Goal: Use online tool/utility: Use online tool/utility

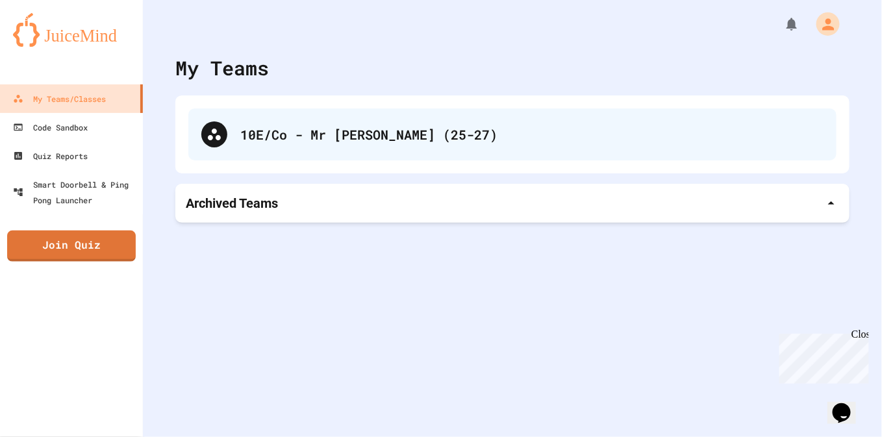
click at [310, 126] on div "10E/Co - Mr [PERSON_NAME] (25-27)" at bounding box center [531, 134] width 583 height 19
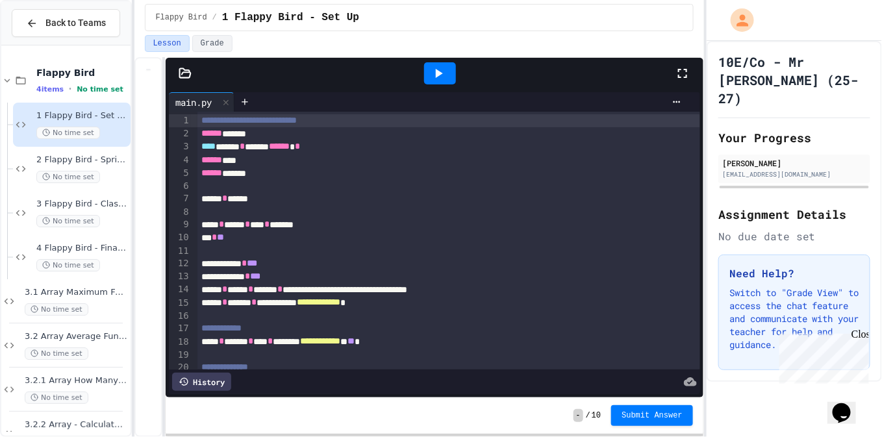
click at [438, 88] on div at bounding box center [440, 73] width 45 height 35
click at [442, 77] on icon at bounding box center [439, 74] width 16 height 16
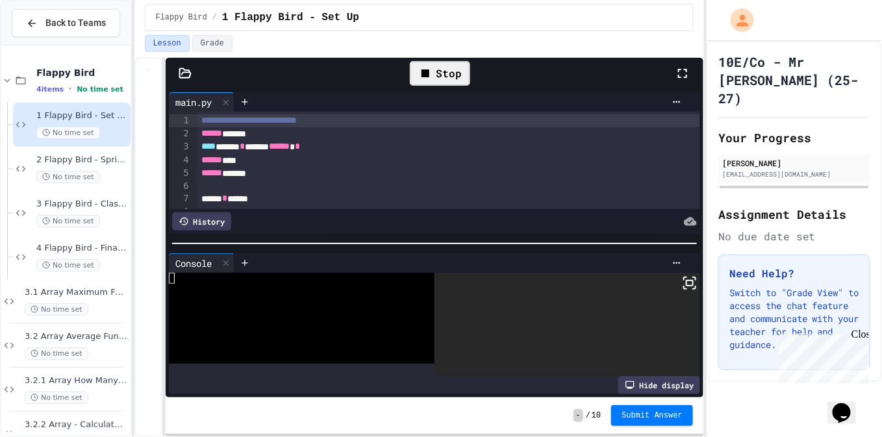
click at [682, 278] on icon at bounding box center [690, 283] width 16 height 16
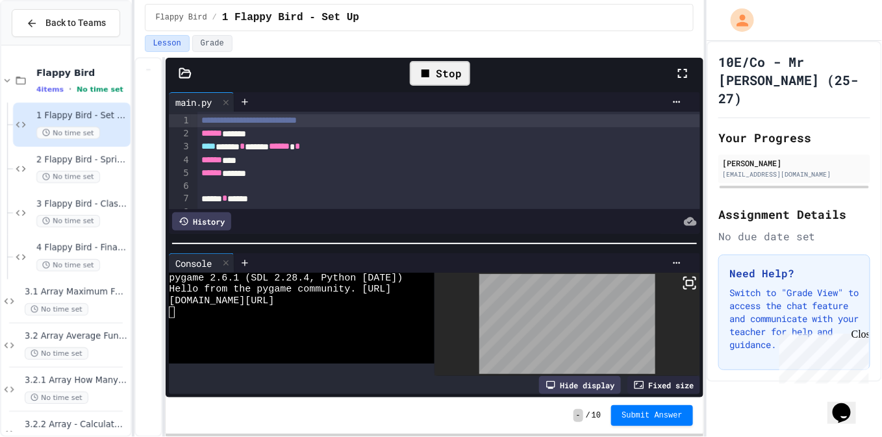
click at [503, 237] on div at bounding box center [441, 218] width 882 height 437
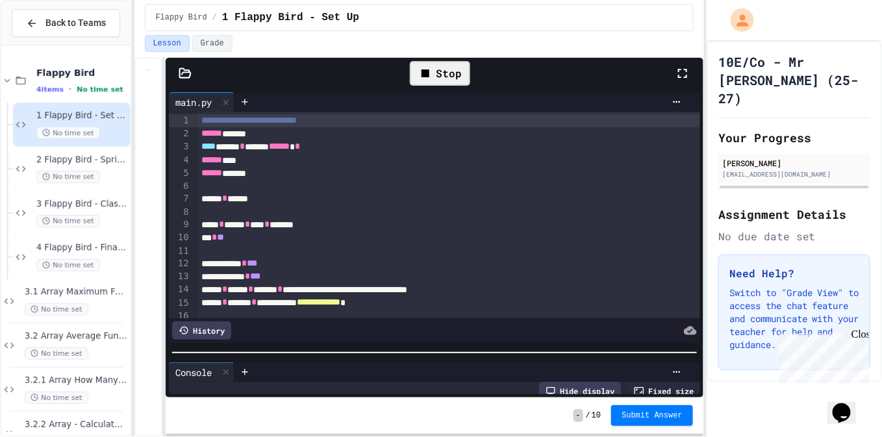
scroll to position [34, 0]
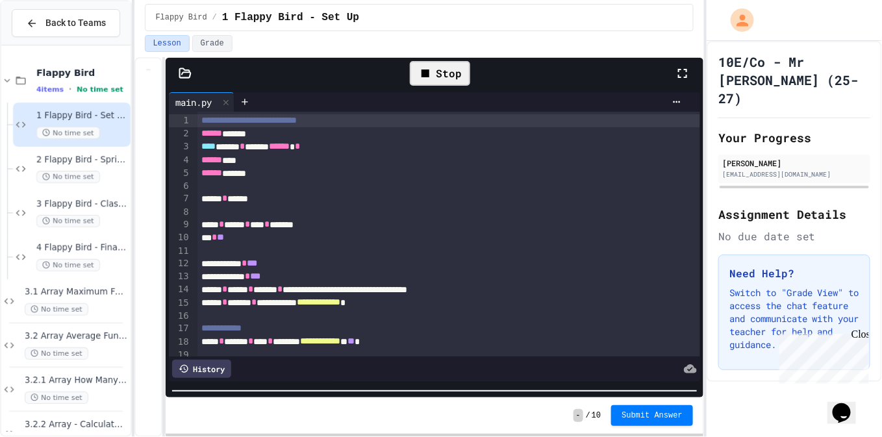
click at [496, 437] on html "**********" at bounding box center [441, 218] width 882 height 437
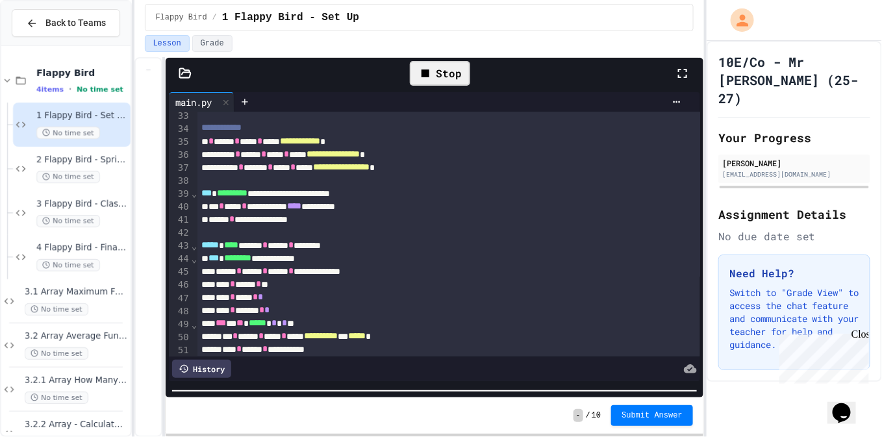
scroll to position [429, 0]
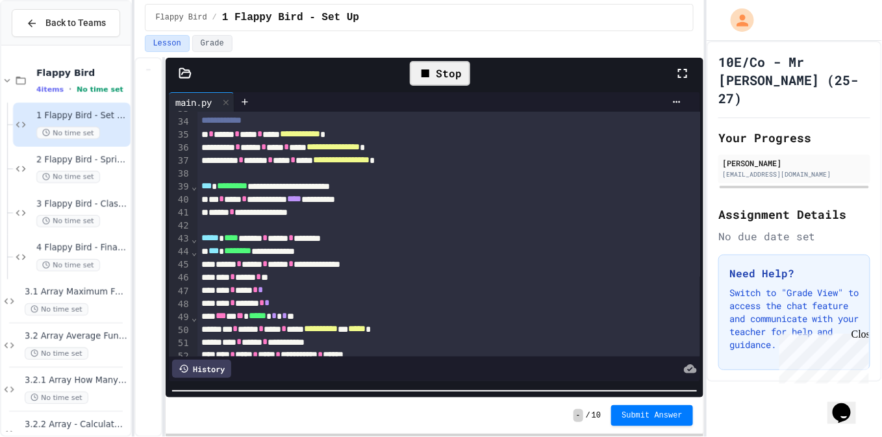
click at [395, 223] on div at bounding box center [448, 225] width 503 height 13
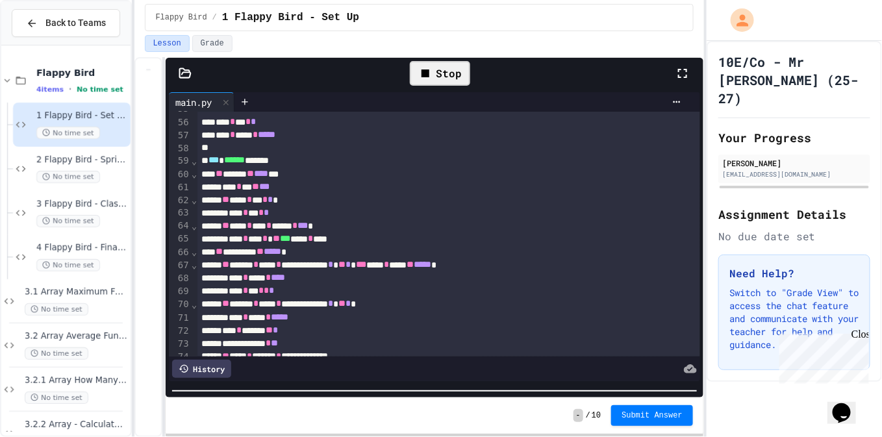
scroll to position [712, 0]
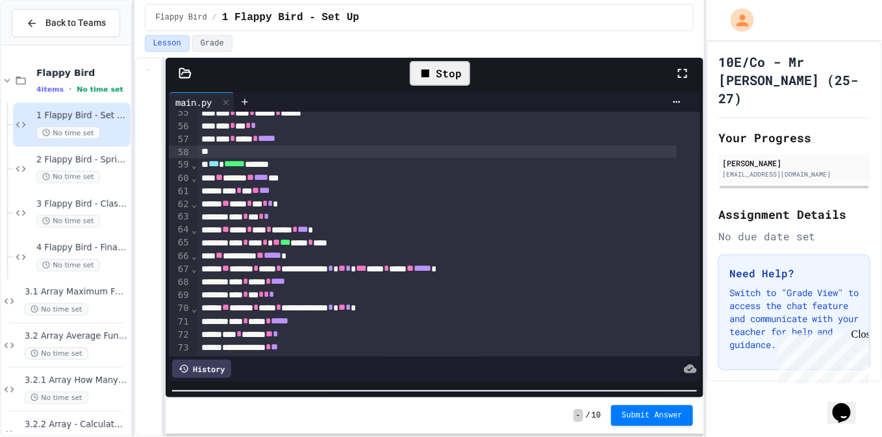
click at [374, 154] on div at bounding box center [436, 152] width 479 height 13
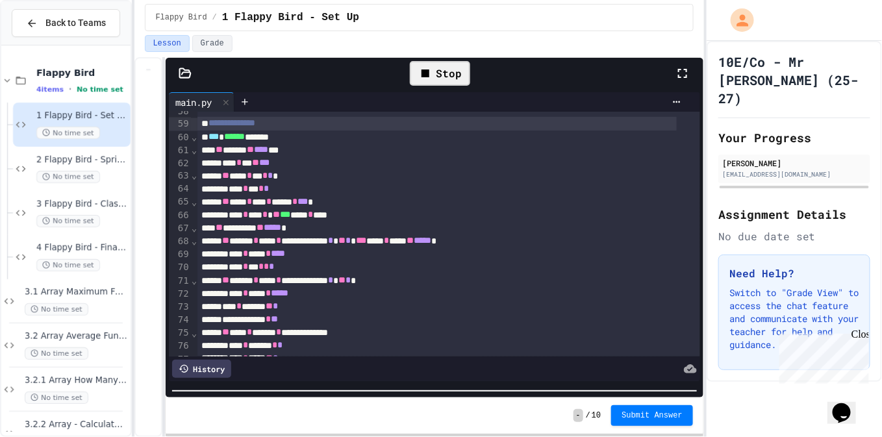
scroll to position [754, 0]
click at [386, 162] on div "**** * *** ** ***" at bounding box center [436, 162] width 479 height 13
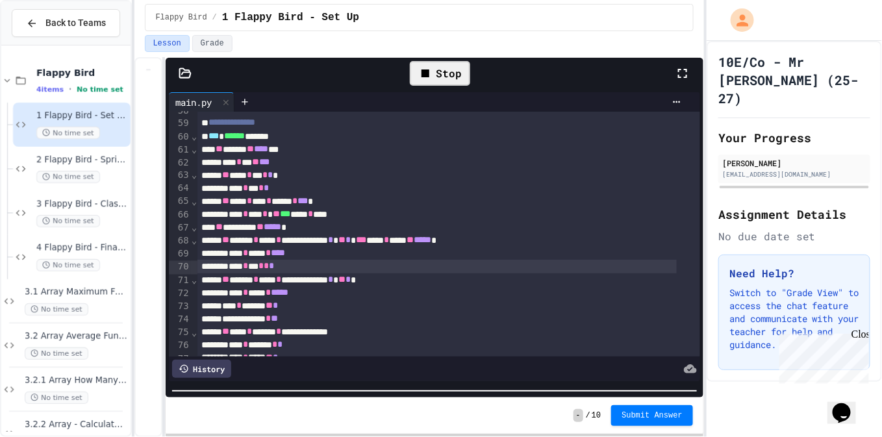
click at [433, 71] on icon at bounding box center [426, 74] width 16 height 16
click at [433, 71] on icon at bounding box center [439, 74] width 16 height 16
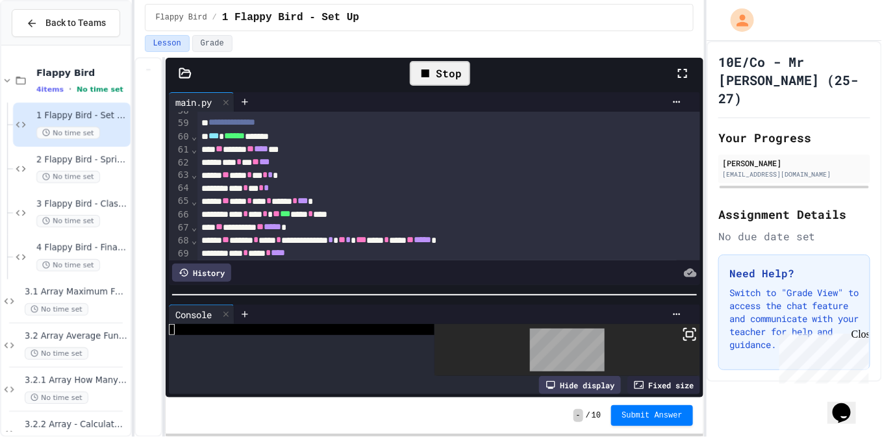
click at [531, 272] on div "**********" at bounding box center [435, 243] width 538 height 309
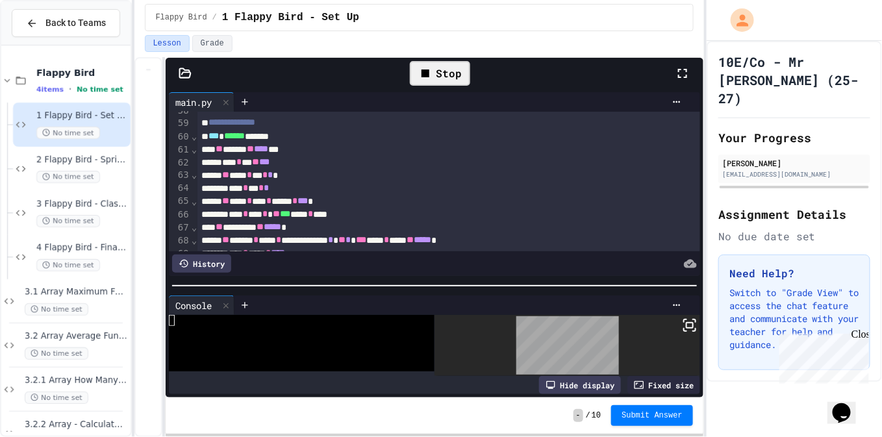
click at [682, 318] on icon at bounding box center [690, 326] width 16 height 16
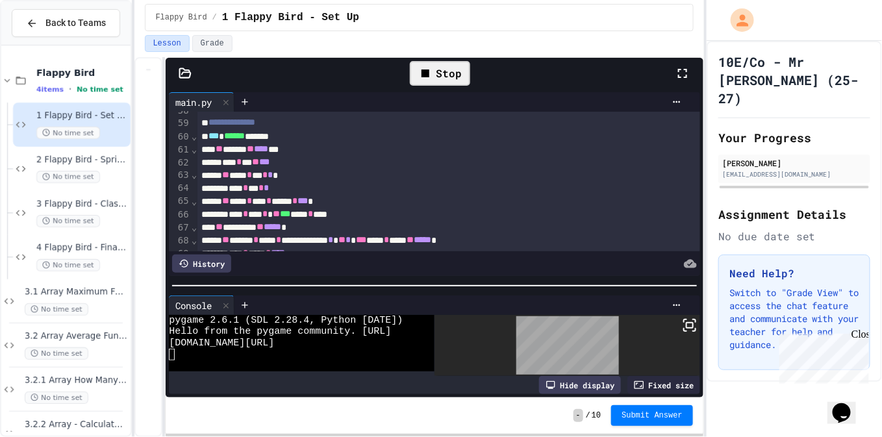
click at [457, 73] on div at bounding box center [441, 218] width 882 height 437
click at [457, 73] on div "Stop" at bounding box center [440, 73] width 60 height 25
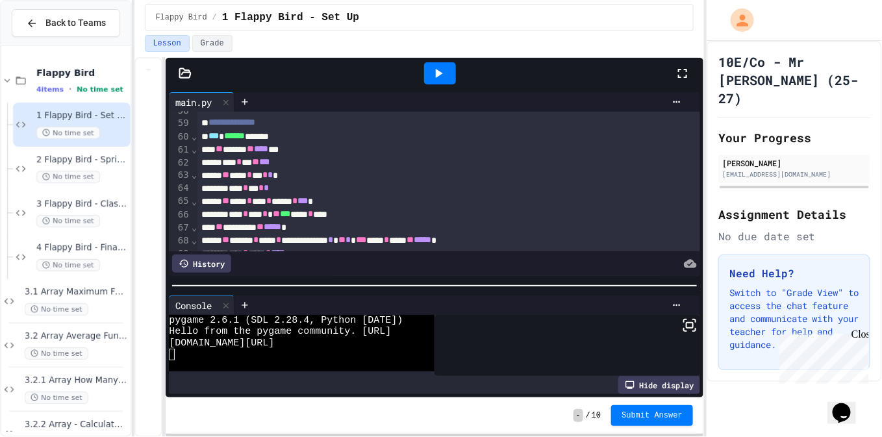
click at [440, 73] on icon at bounding box center [439, 73] width 7 height 9
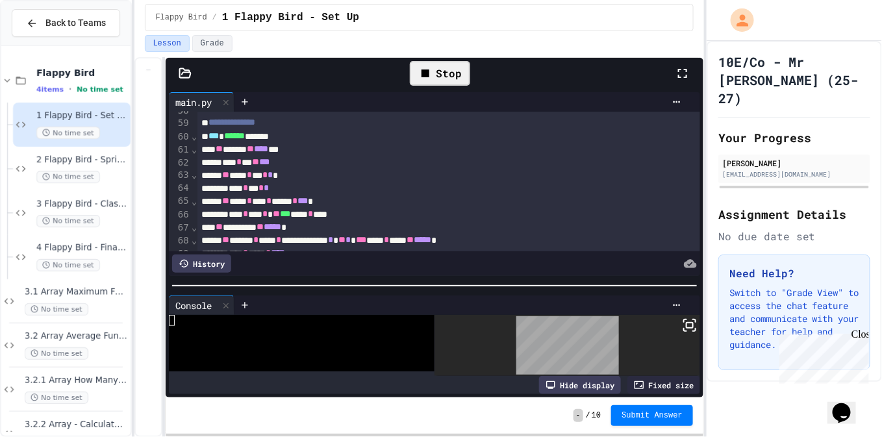
click at [682, 323] on icon at bounding box center [690, 326] width 16 height 16
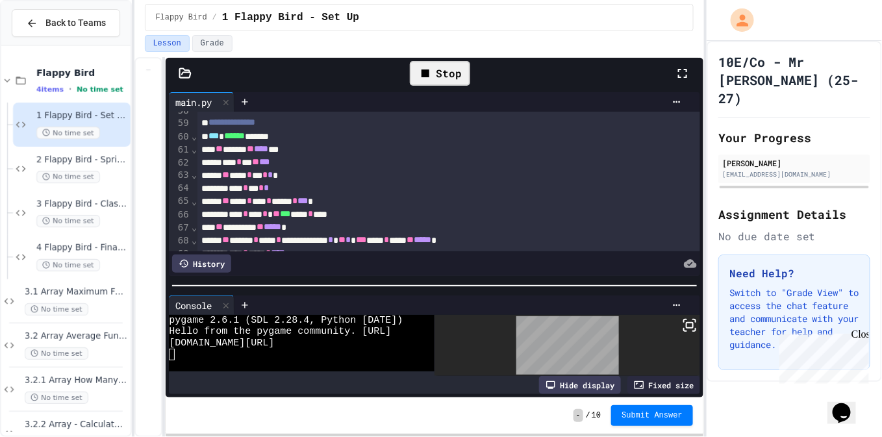
click at [463, 283] on div at bounding box center [441, 218] width 882 height 437
click at [465, 281] on div at bounding box center [435, 285] width 538 height 13
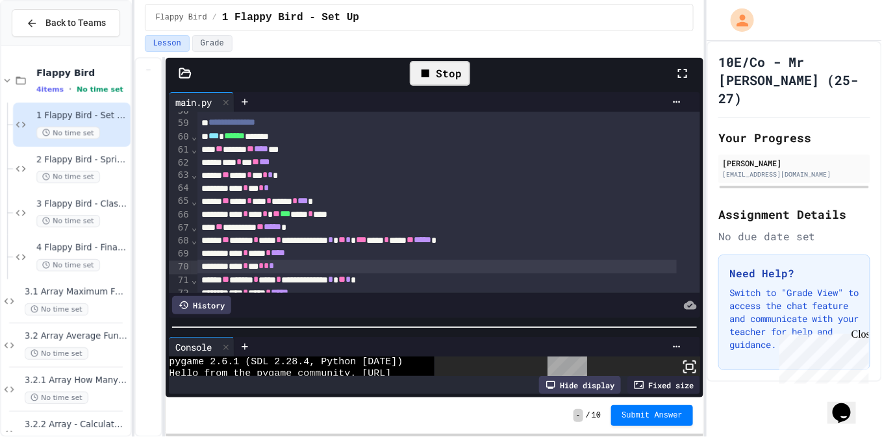
click at [465, 333] on div at bounding box center [435, 327] width 538 height 13
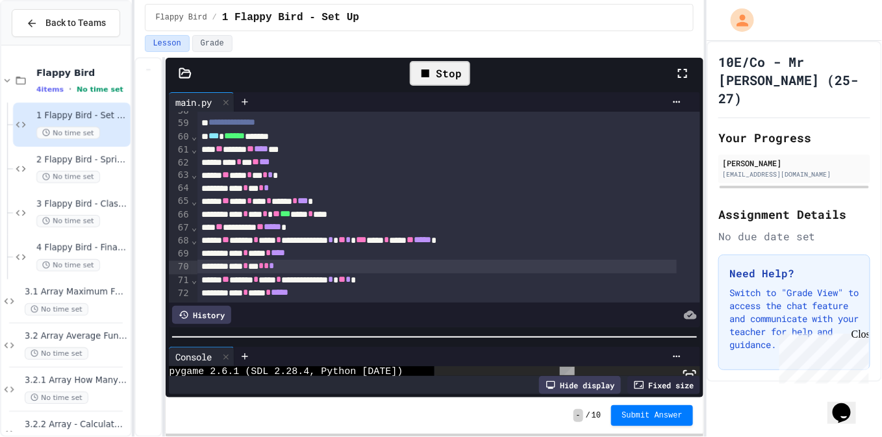
scroll to position [34, 0]
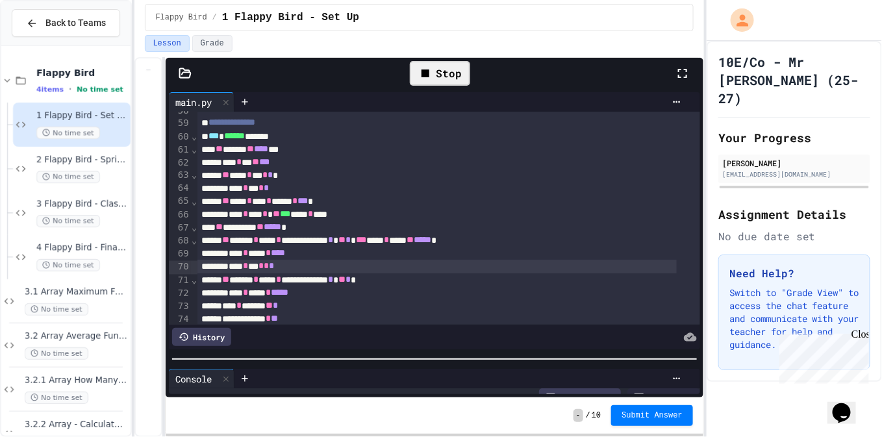
click at [461, 362] on div at bounding box center [435, 359] width 538 height 13
